Goal: Information Seeking & Learning: Find specific page/section

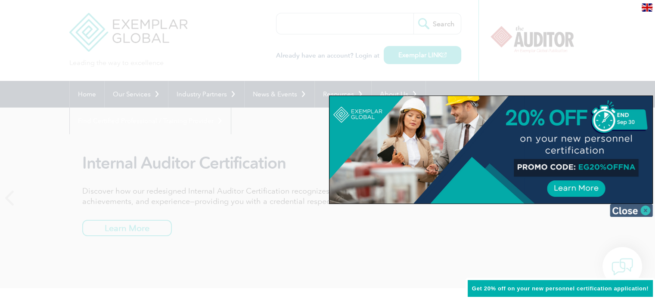
click at [645, 211] on img at bounding box center [631, 210] width 43 height 13
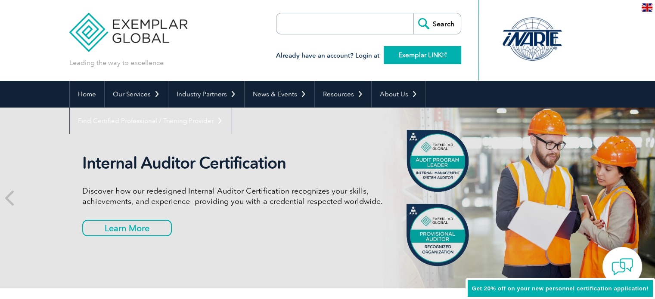
click at [429, 56] on link "Exemplar LINK" at bounding box center [423, 55] width 78 height 18
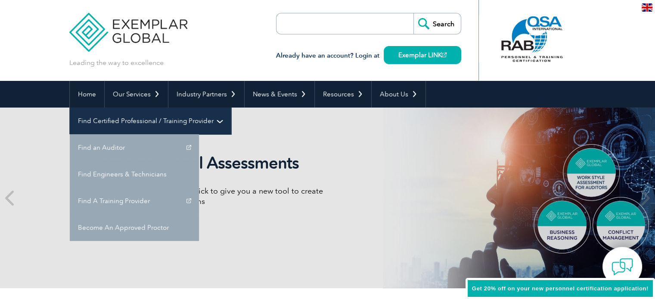
click at [231, 108] on link "Find Certified Professional / Training Provider" at bounding box center [150, 121] width 161 height 27
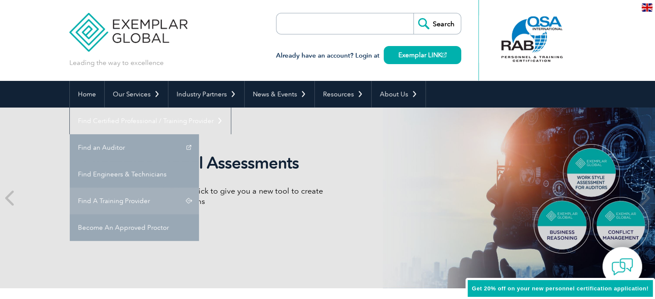
click at [199, 188] on link "Find A Training Provider" at bounding box center [134, 201] width 129 height 27
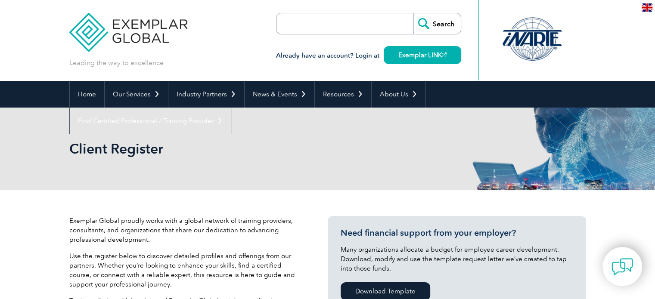
click at [318, 25] on input "search" at bounding box center [326, 23] width 90 height 21
type input "Punyam"
click at [434, 23] on input "Search" at bounding box center [437, 23] width 47 height 21
